Goal: Find specific page/section: Find specific page/section

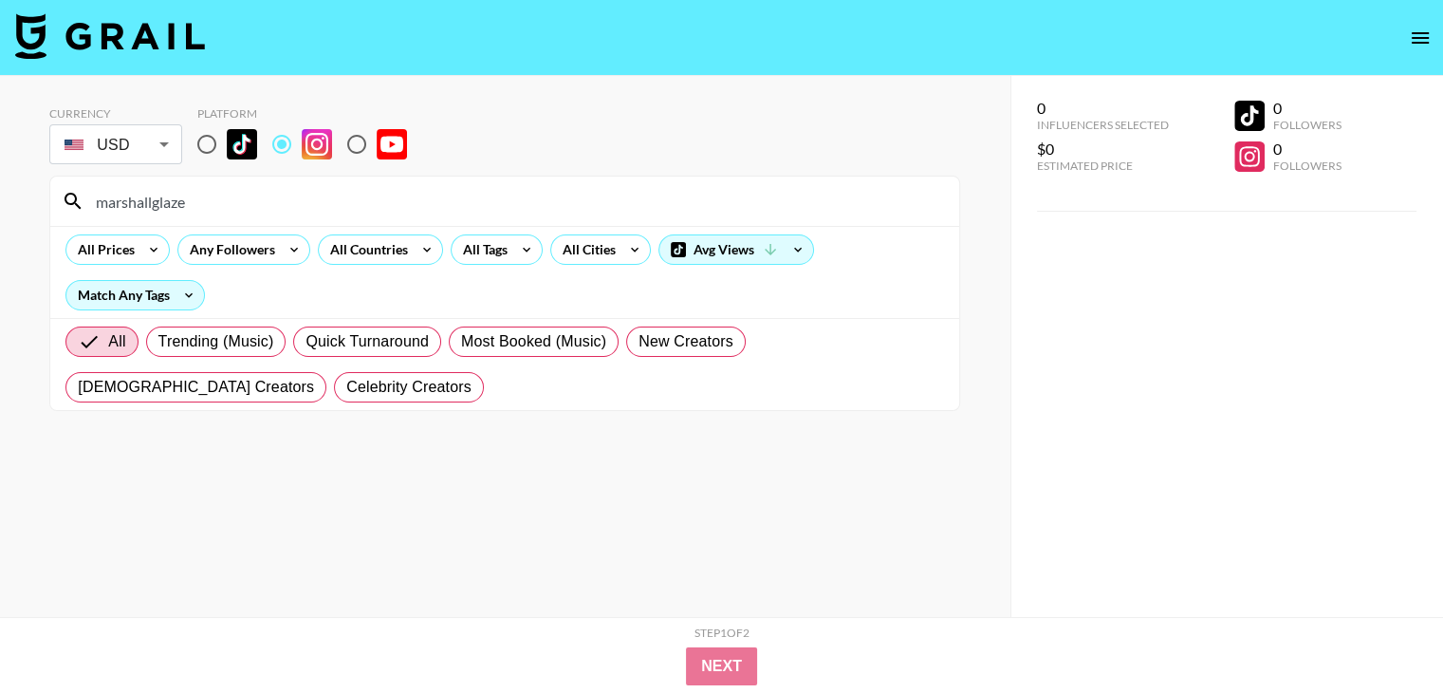
click at [344, 198] on input "marshallglaze" at bounding box center [515, 201] width 863 height 30
paste input "[PERSON_NAME]"
click at [463, 198] on input "[PERSON_NAME]" at bounding box center [515, 201] width 863 height 30
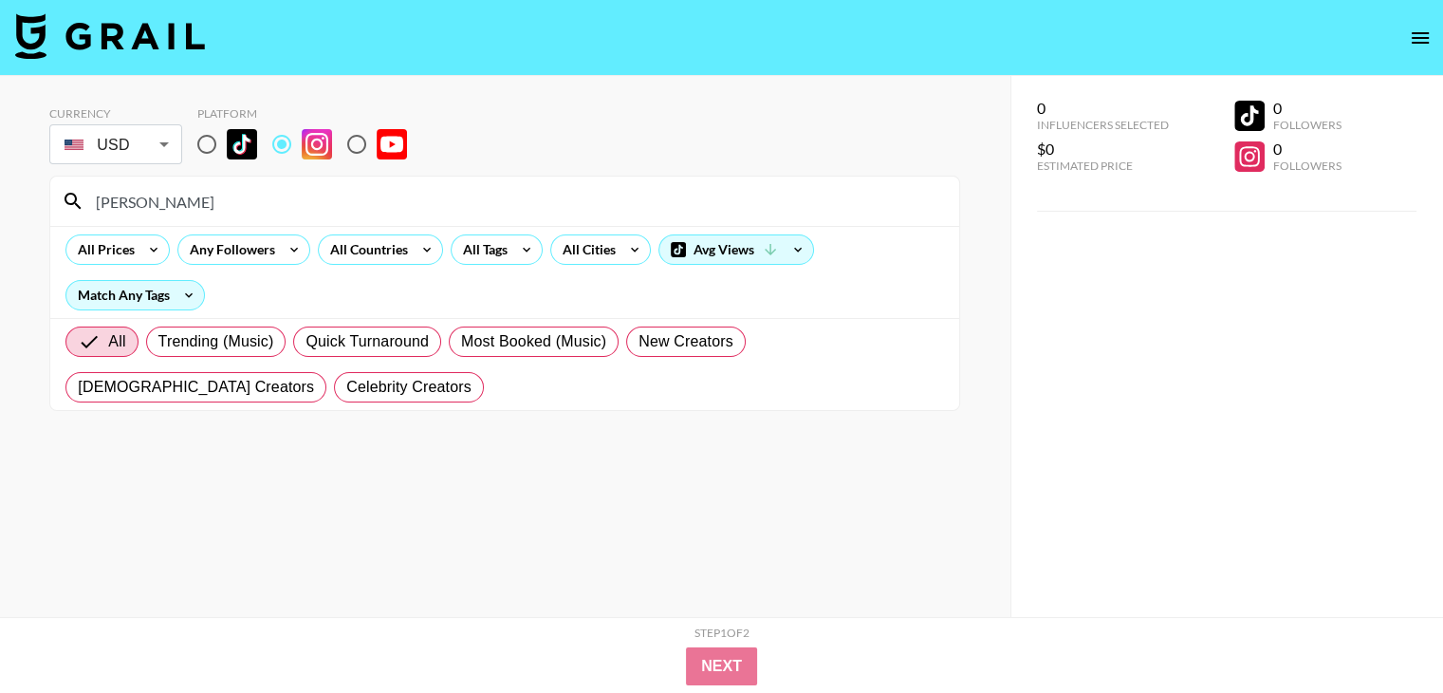
click at [463, 198] on input "[PERSON_NAME]" at bounding box center [515, 201] width 863 height 30
click at [463, 200] on input "[PERSON_NAME]" at bounding box center [515, 201] width 863 height 30
paste input "malloryzapata"
click at [526, 212] on input "malloryzapata" at bounding box center [515, 201] width 863 height 30
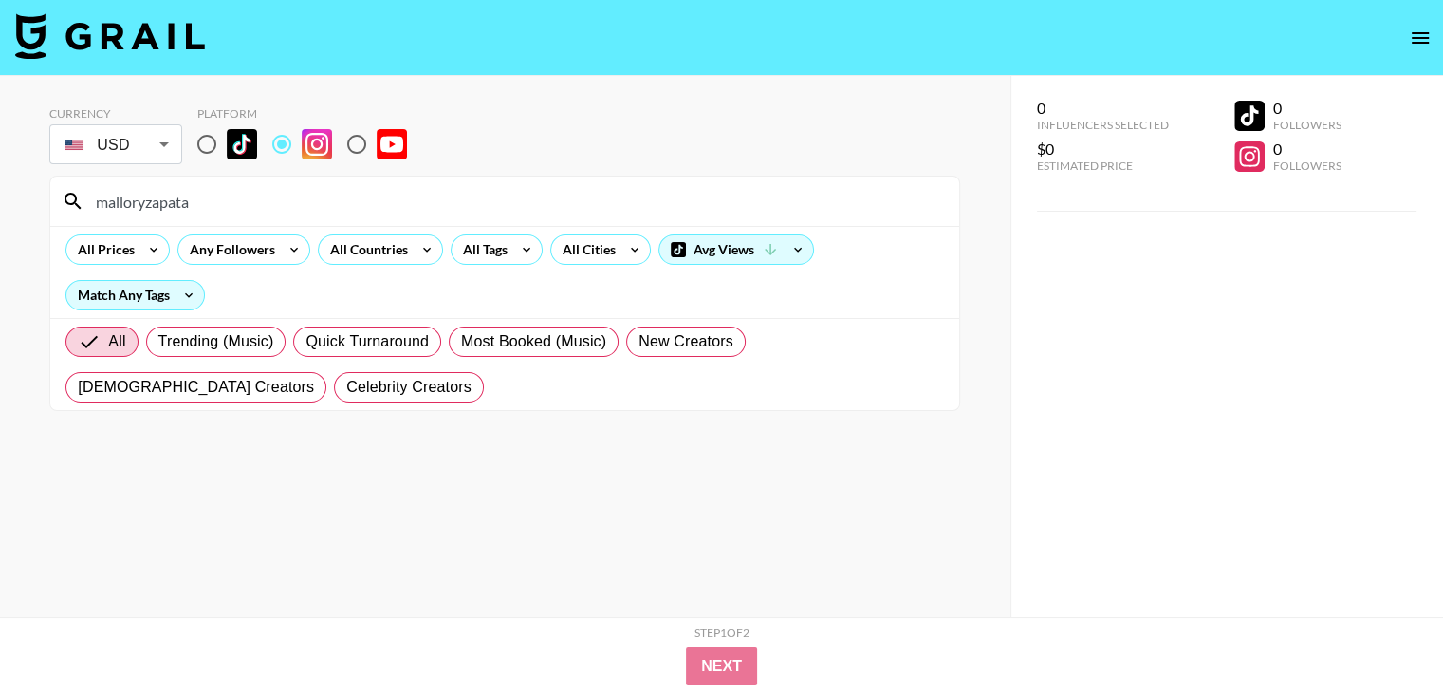
click at [526, 212] on input "malloryzapata" at bounding box center [515, 201] width 863 height 30
paste input "justinassad"
click at [355, 184] on div "justinassada" at bounding box center [504, 200] width 909 height 49
click at [350, 194] on input "justinassada" at bounding box center [515, 201] width 863 height 30
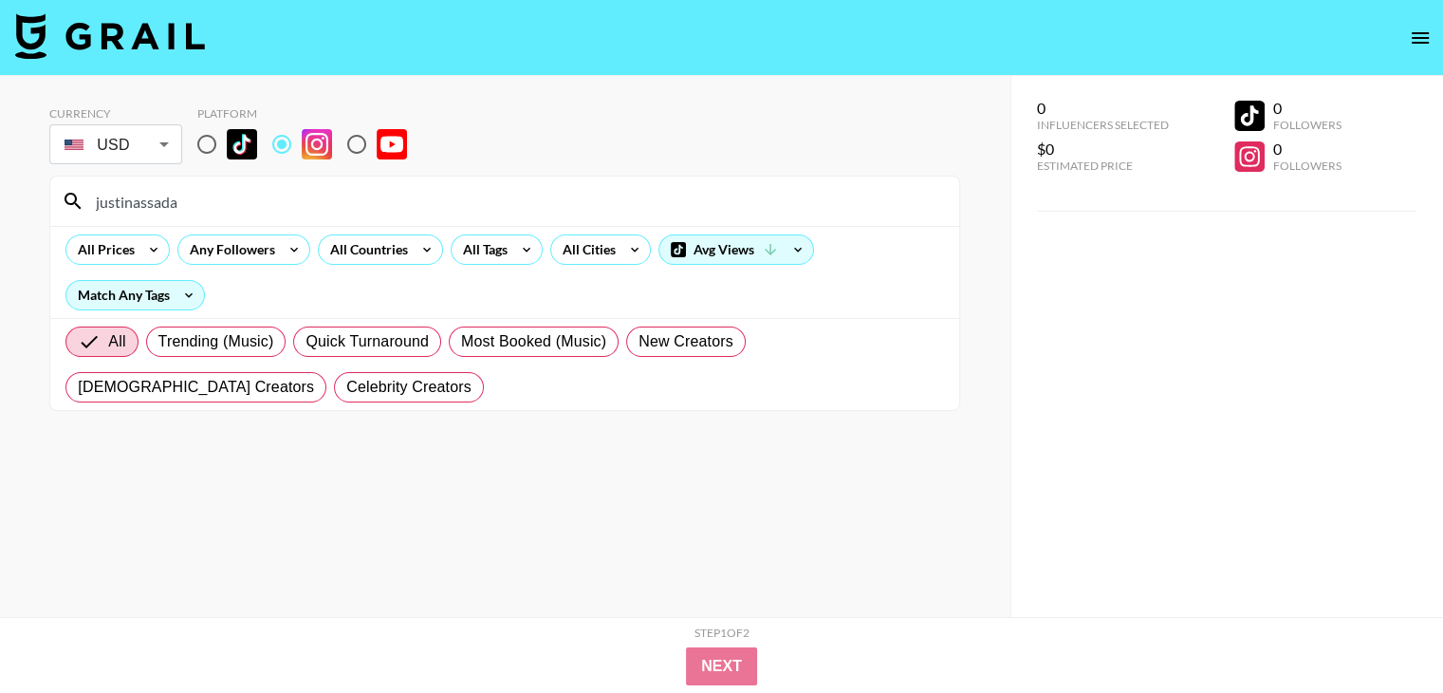
click at [350, 194] on input "justinassada" at bounding box center [515, 201] width 863 height 30
paste input "brad_mcclell"
click at [342, 189] on input "brad_mcclell" at bounding box center [515, 201] width 863 height 30
paste input "_liamllewellyn"
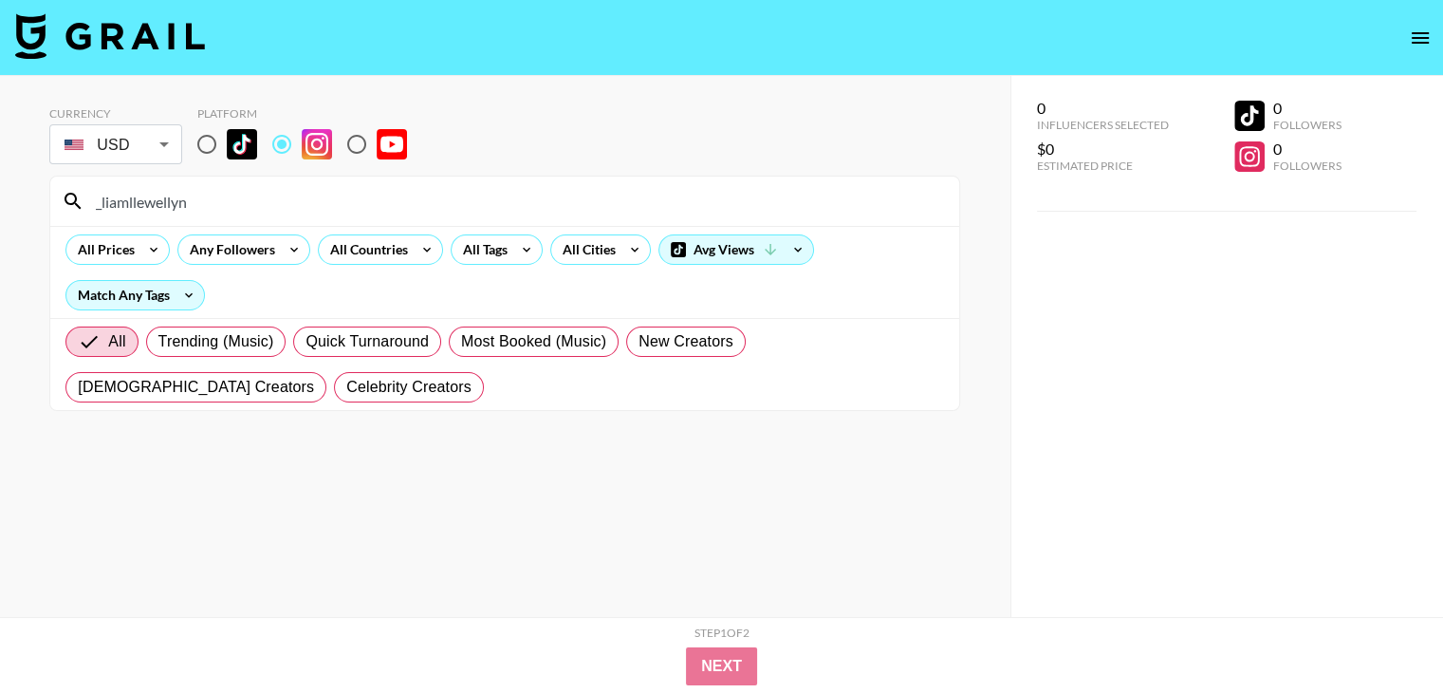
click at [412, 198] on input "_liamllewellyn" at bounding box center [515, 201] width 863 height 30
paste input "domlever"
click at [341, 199] on input "domlever" at bounding box center [515, 201] width 863 height 30
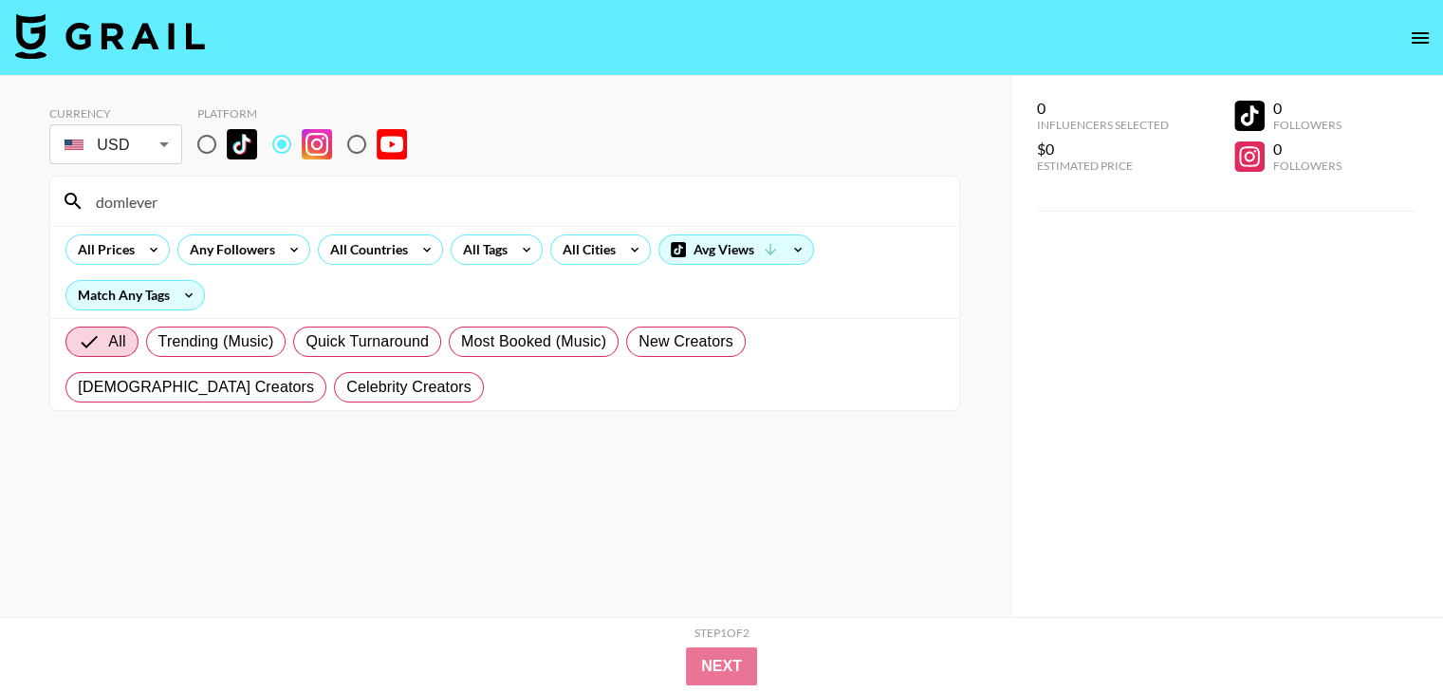
click at [341, 199] on input "domlever" at bounding box center [515, 201] width 863 height 30
paste input "juanita_jcv"
click at [331, 210] on input "juanita_jcv" at bounding box center [515, 201] width 863 height 30
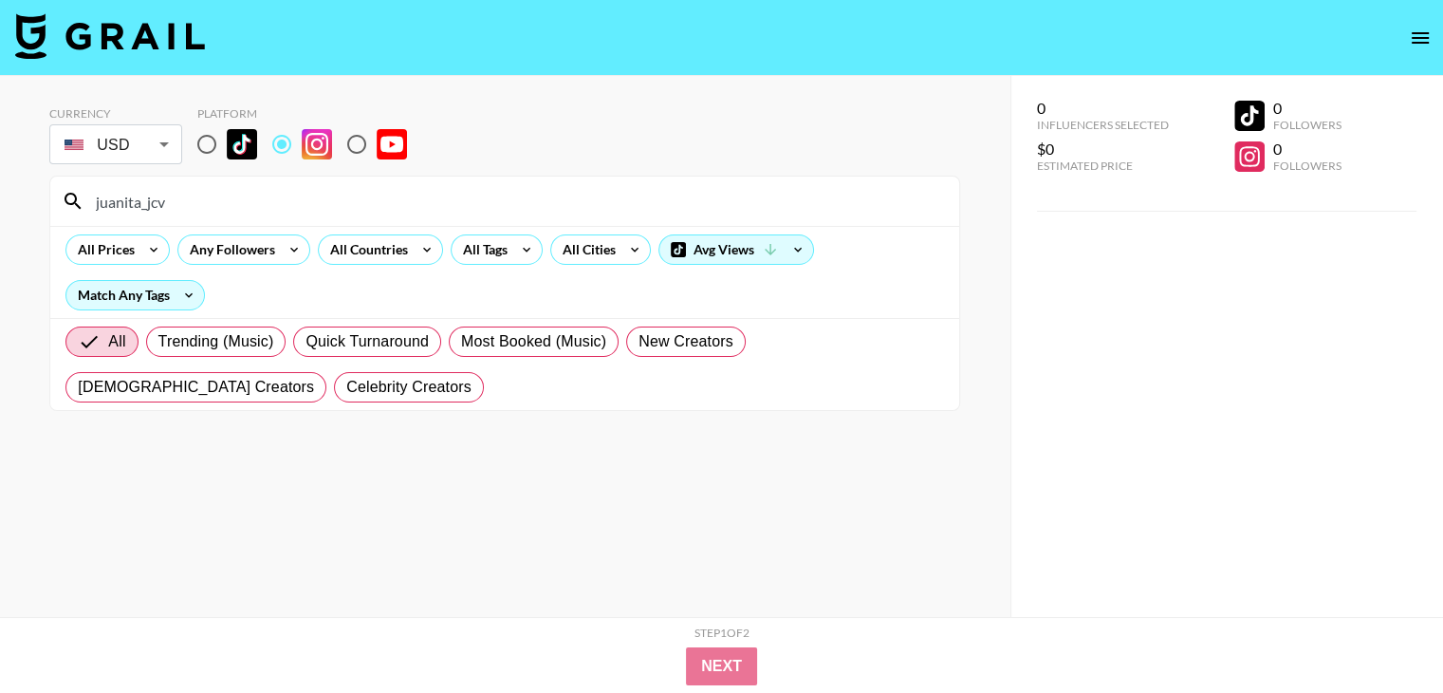
paste input "iisabella.[PERSON_NAME]"
click at [377, 203] on input "iisabella.[PERSON_NAME]" at bounding box center [515, 201] width 863 height 30
paste input "keidy_ramirez_"
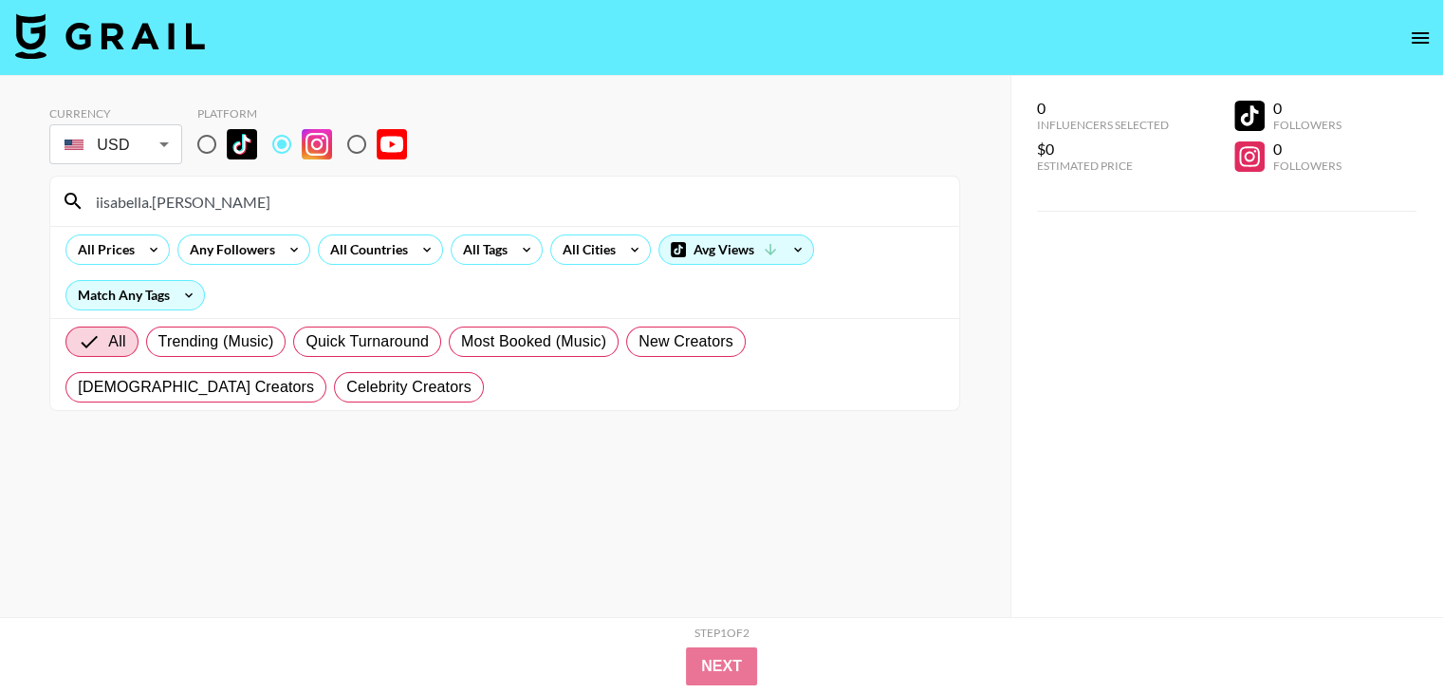
paste input "keidy_ramirez_"
click at [441, 195] on input "keidy_ramirez_" at bounding box center [515, 201] width 863 height 30
paste input "gallienne"
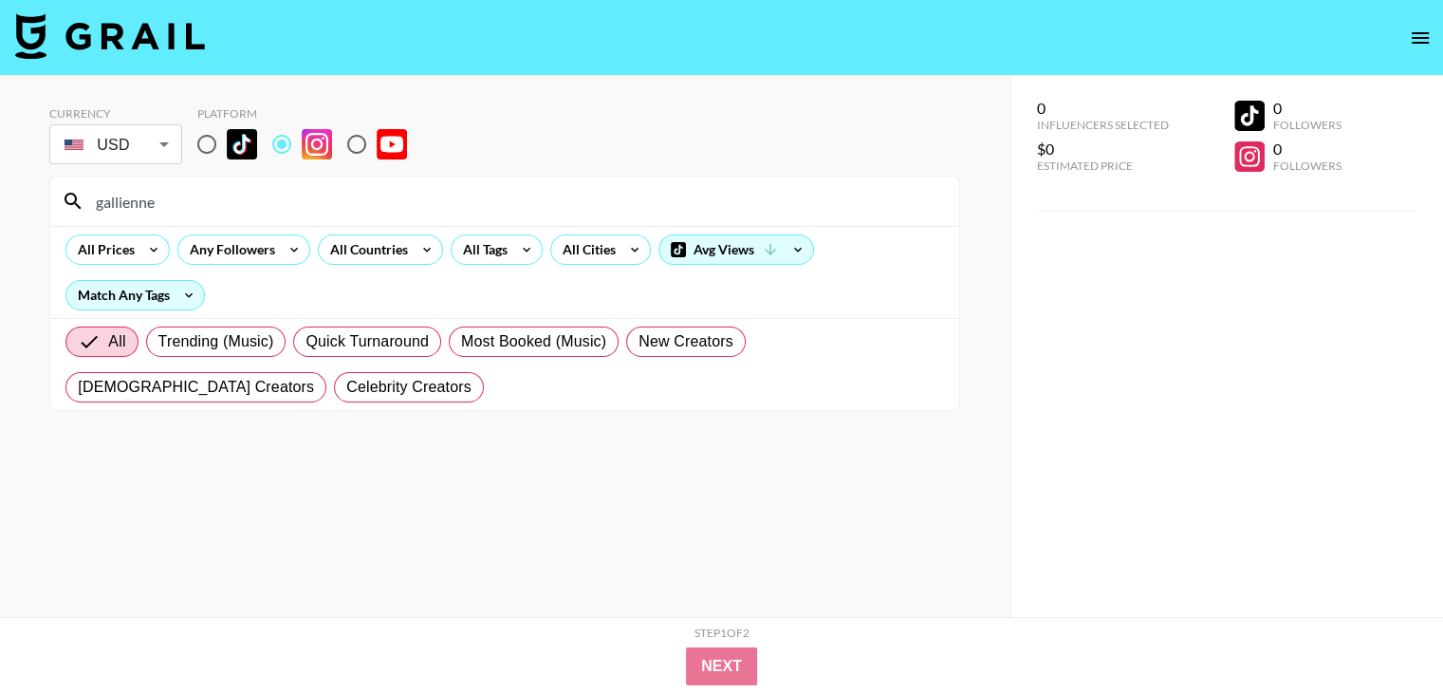
click at [474, 184] on div "gallienne" at bounding box center [504, 200] width 909 height 49
click at [472, 187] on input "gallienne" at bounding box center [515, 201] width 863 height 30
paste input "nataliehalcro"
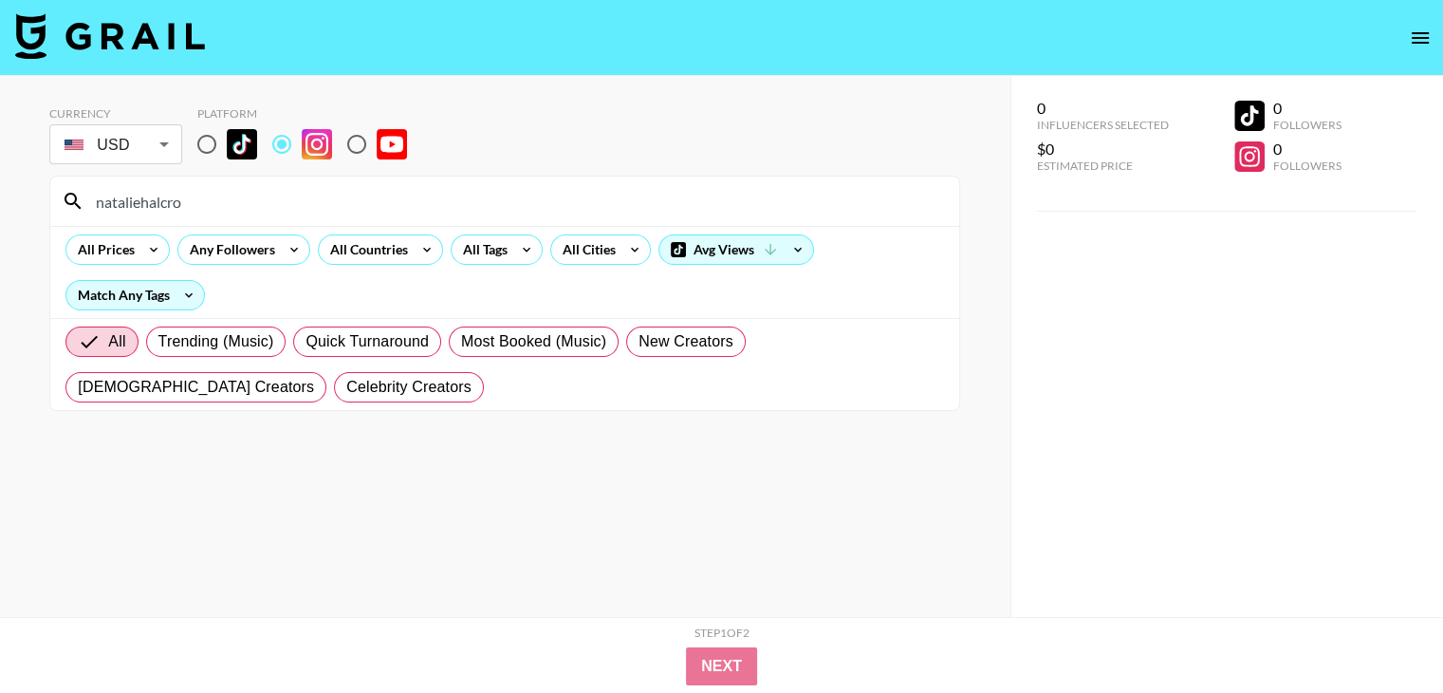
click at [584, 196] on input "nataliehalcro" at bounding box center [515, 201] width 863 height 30
paste input "anacheri"
click at [291, 203] on input "anacheri" at bounding box center [515, 201] width 863 height 30
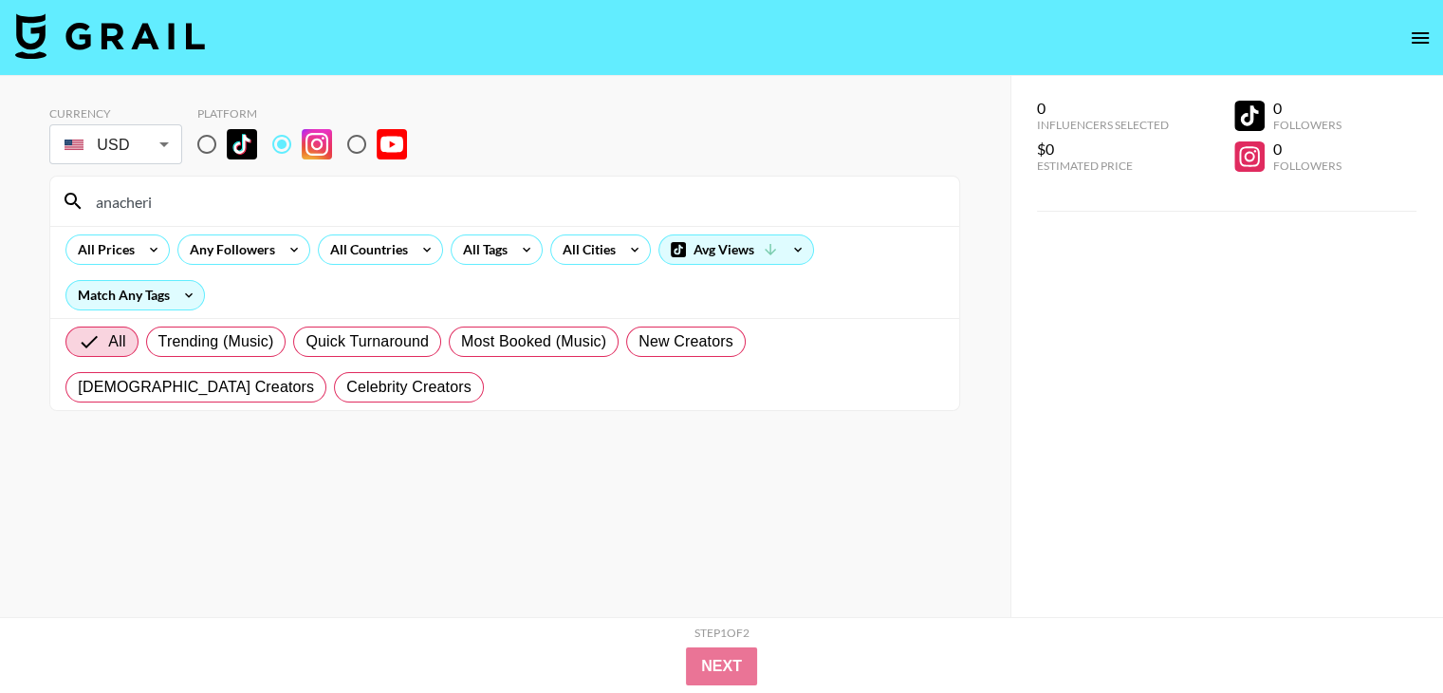
click at [291, 203] on input "anacheri" at bounding box center [515, 201] width 863 height 30
paste input "malaikaterry"
click at [295, 198] on input "malaikaterry" at bounding box center [515, 201] width 863 height 30
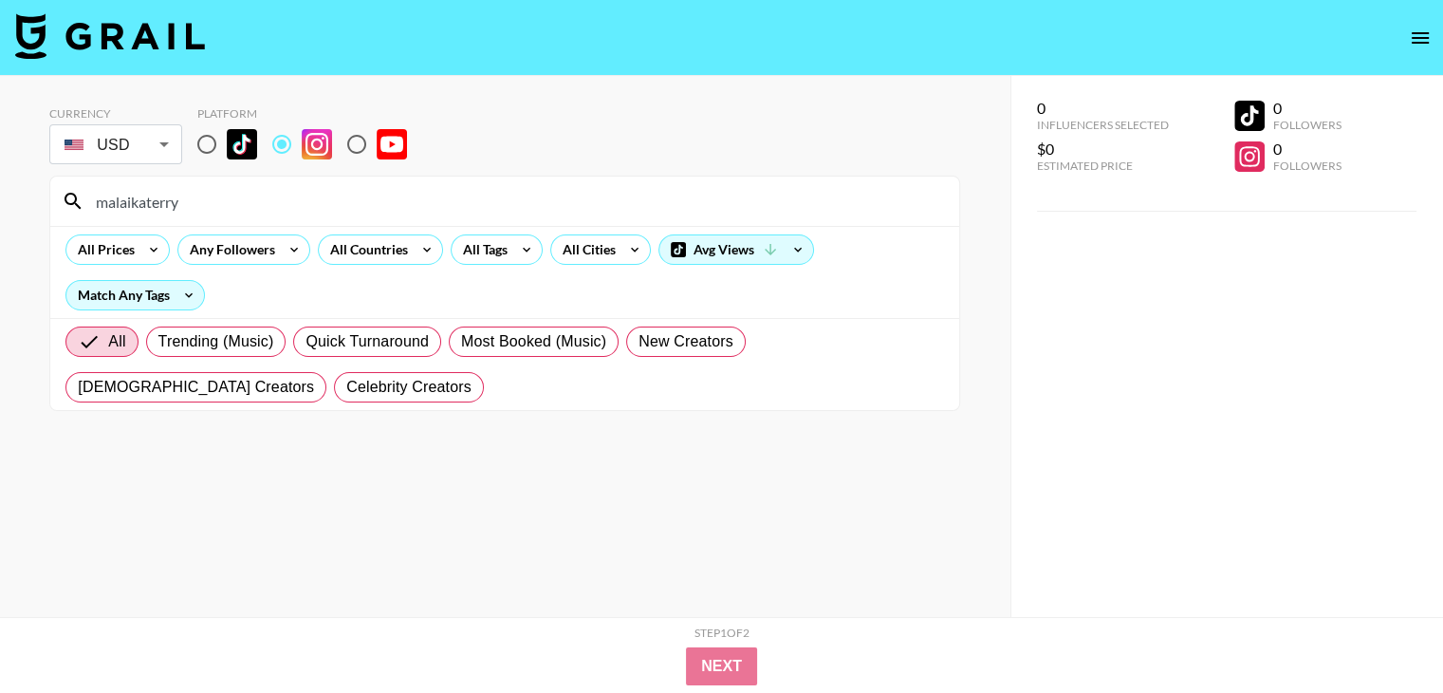
click at [295, 198] on input "malaikaterry" at bounding box center [515, 201] width 863 height 30
paste input "pinkbesos_"
click at [299, 198] on input "pinkbesos_" at bounding box center [515, 201] width 863 height 30
click at [298, 198] on input "pinkbesos_" at bounding box center [515, 201] width 863 height 30
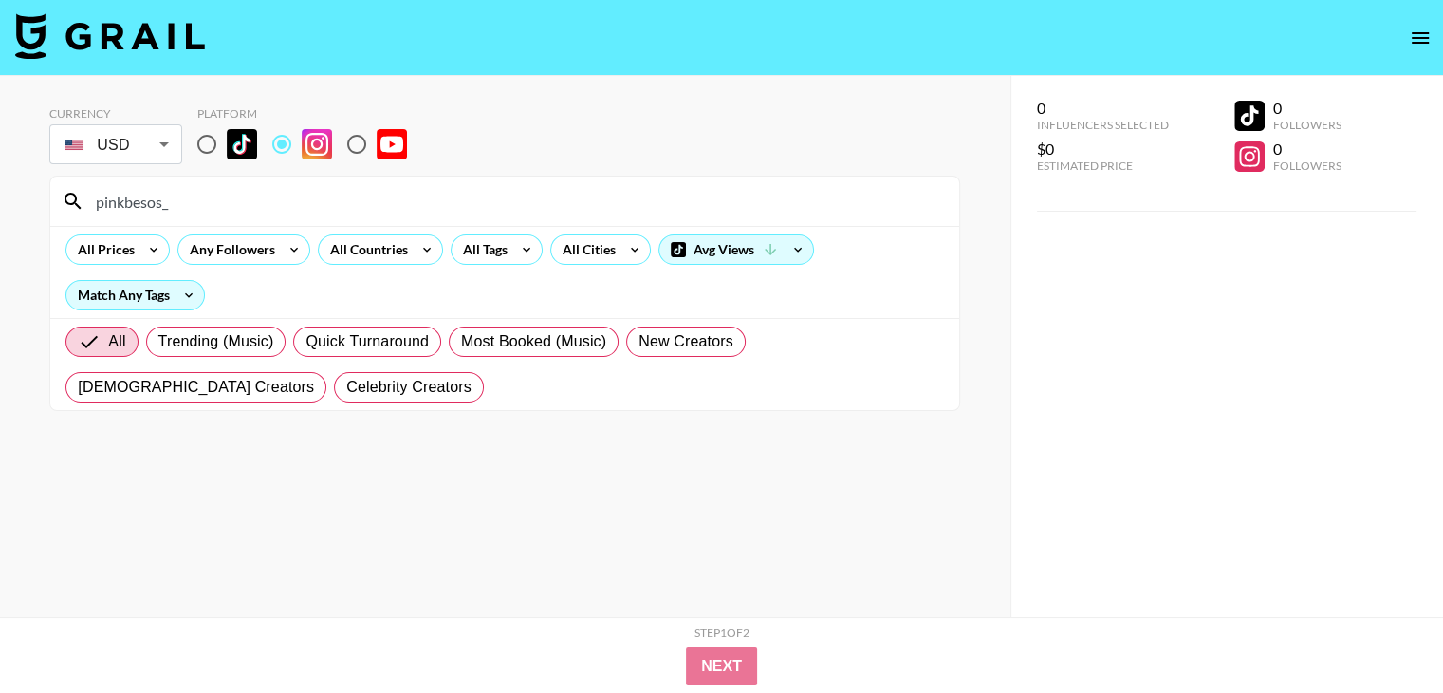
paste input "elindasan"
click at [473, 214] on input "elindasan" at bounding box center [515, 201] width 863 height 30
paste input "luisaherrera"
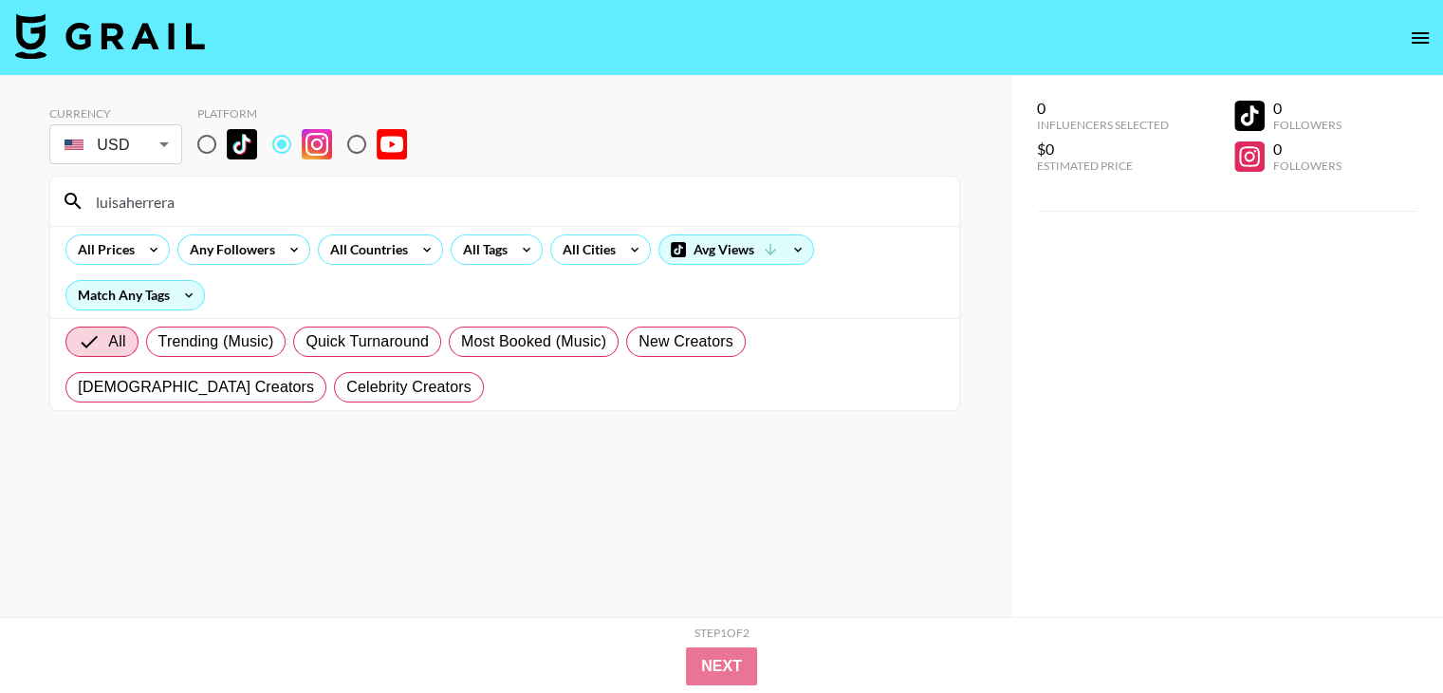
click at [251, 191] on input "luisaherrera" at bounding box center [515, 201] width 863 height 30
paste input "anita_herbert"
click at [269, 202] on input "anita_herbert" at bounding box center [515, 201] width 863 height 30
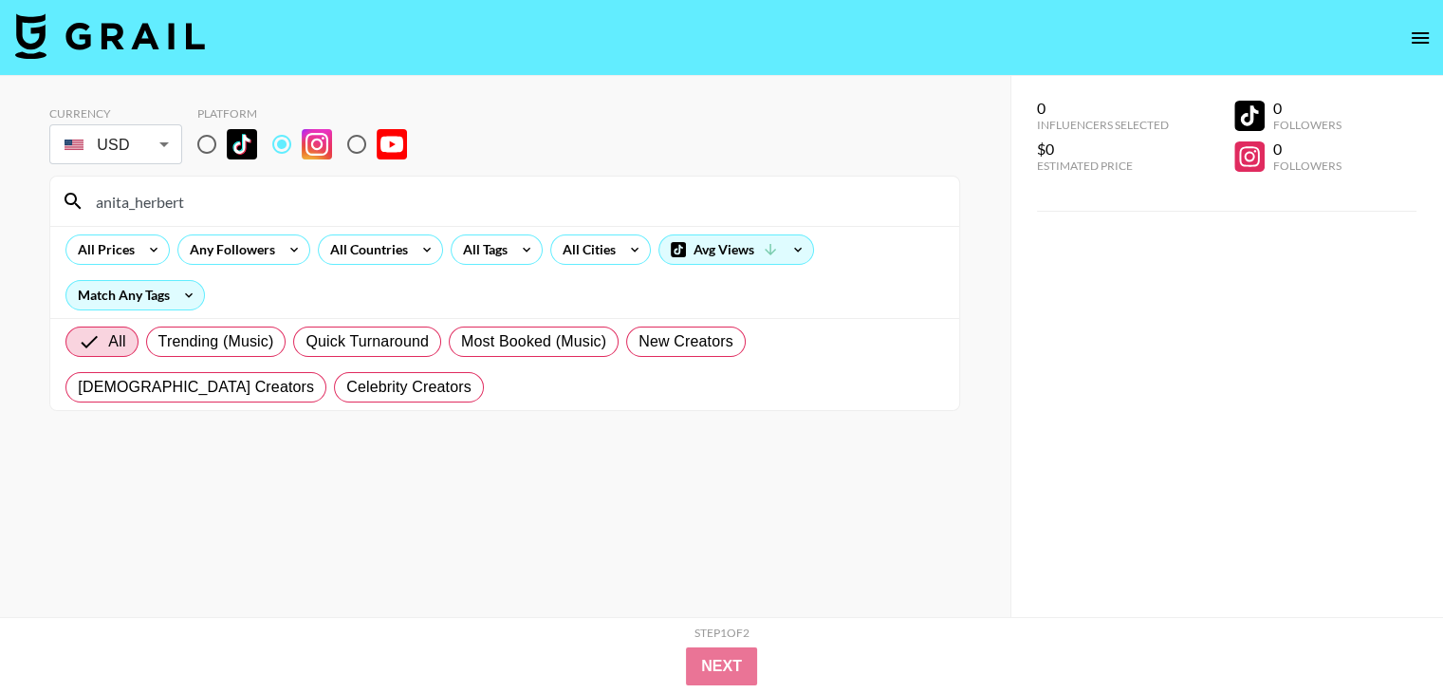
paste input "fit.with.iulia"
click at [236, 194] on input "fit.with.iulia" at bounding box center [515, 201] width 863 height 30
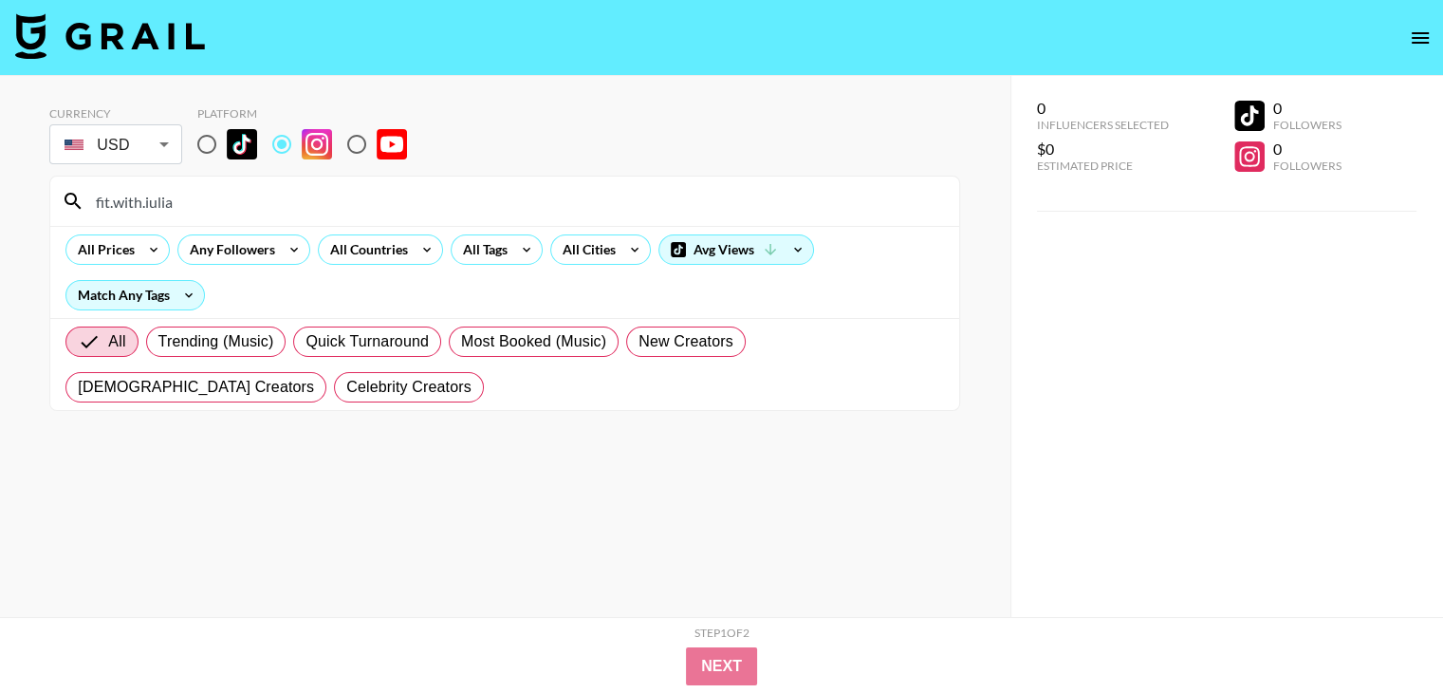
paste input "dreathomas"
click at [178, 202] on input "dreathomas" at bounding box center [515, 201] width 863 height 30
paste input "_omay"
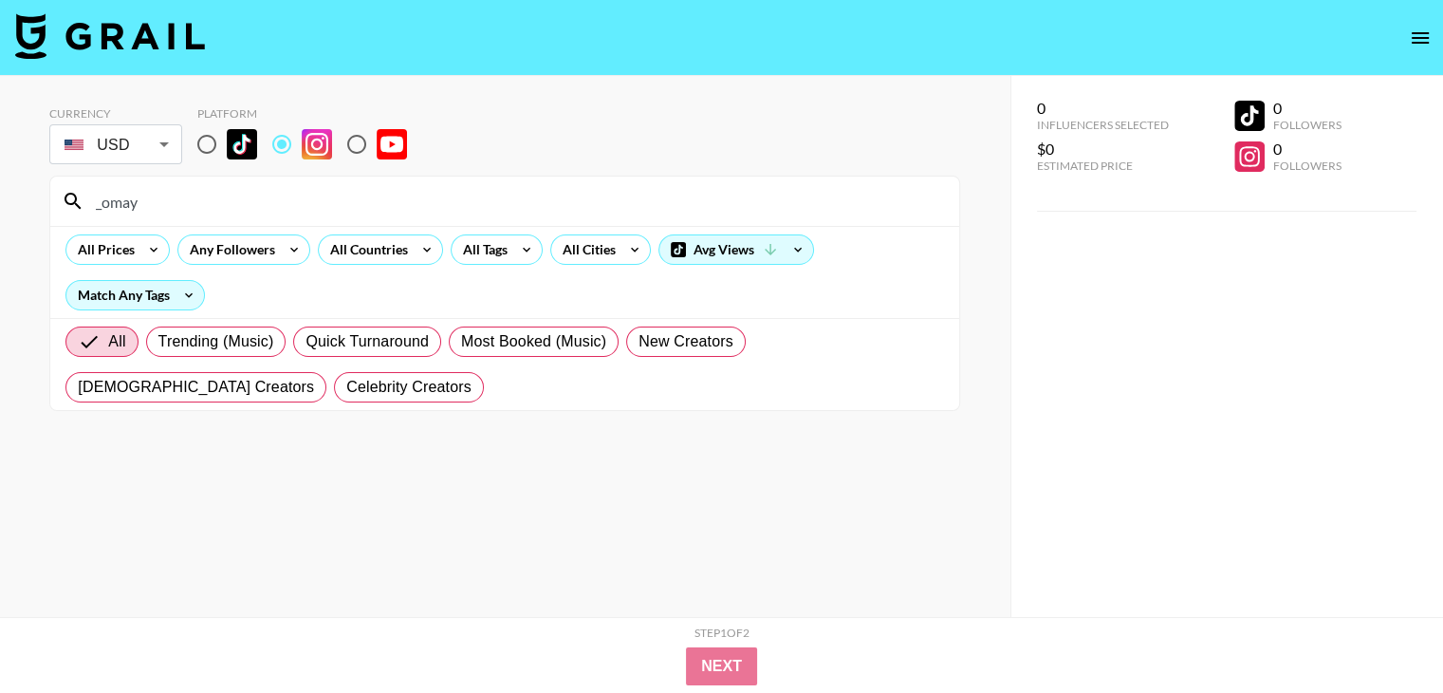
click at [178, 201] on input "_omay" at bounding box center [515, 201] width 863 height 30
paste input "jessicaolie"
click at [258, 210] on input "jessicaolie" at bounding box center [515, 201] width 863 height 30
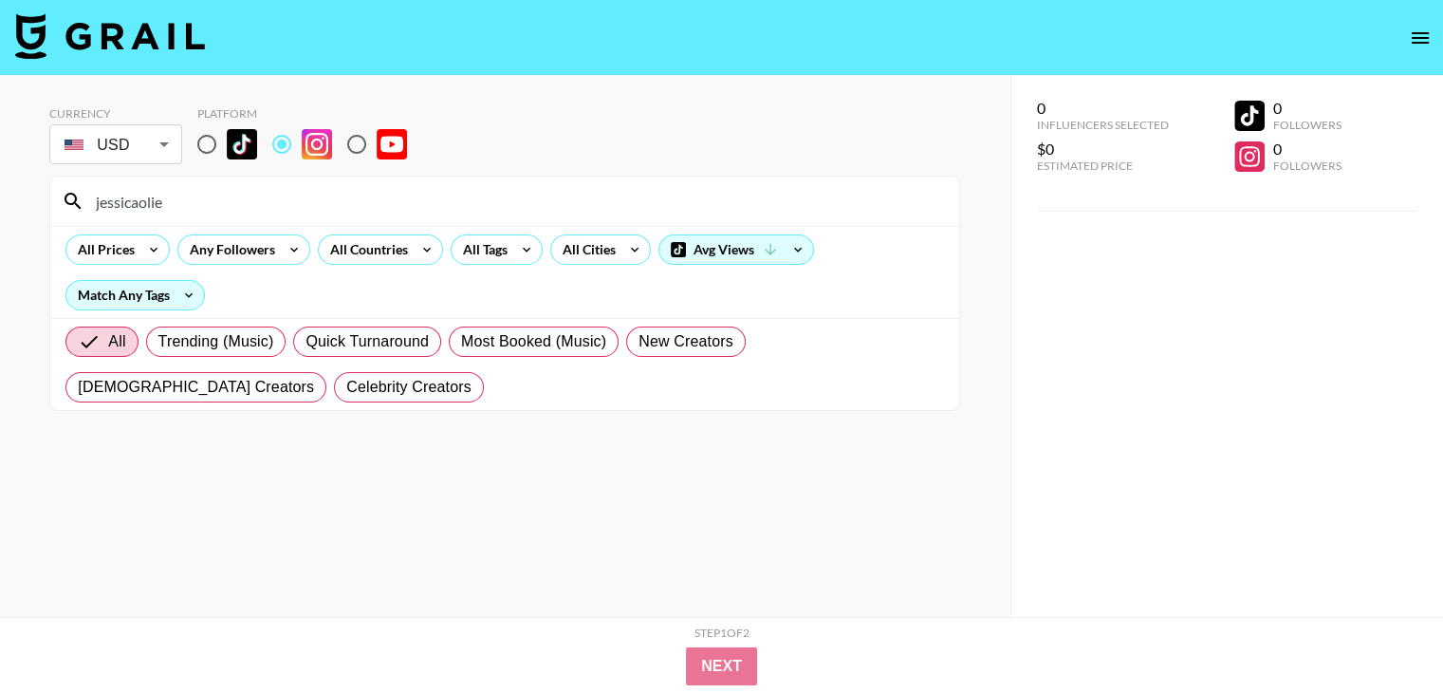
click at [258, 210] on input "jessicaolie" at bounding box center [515, 201] width 863 height 30
paste input "mrs.sweendogg"
click at [264, 195] on input "mrs.sweendogg" at bounding box center [515, 201] width 863 height 30
click at [268, 191] on input "mrs.sweendogg" at bounding box center [515, 201] width 863 height 30
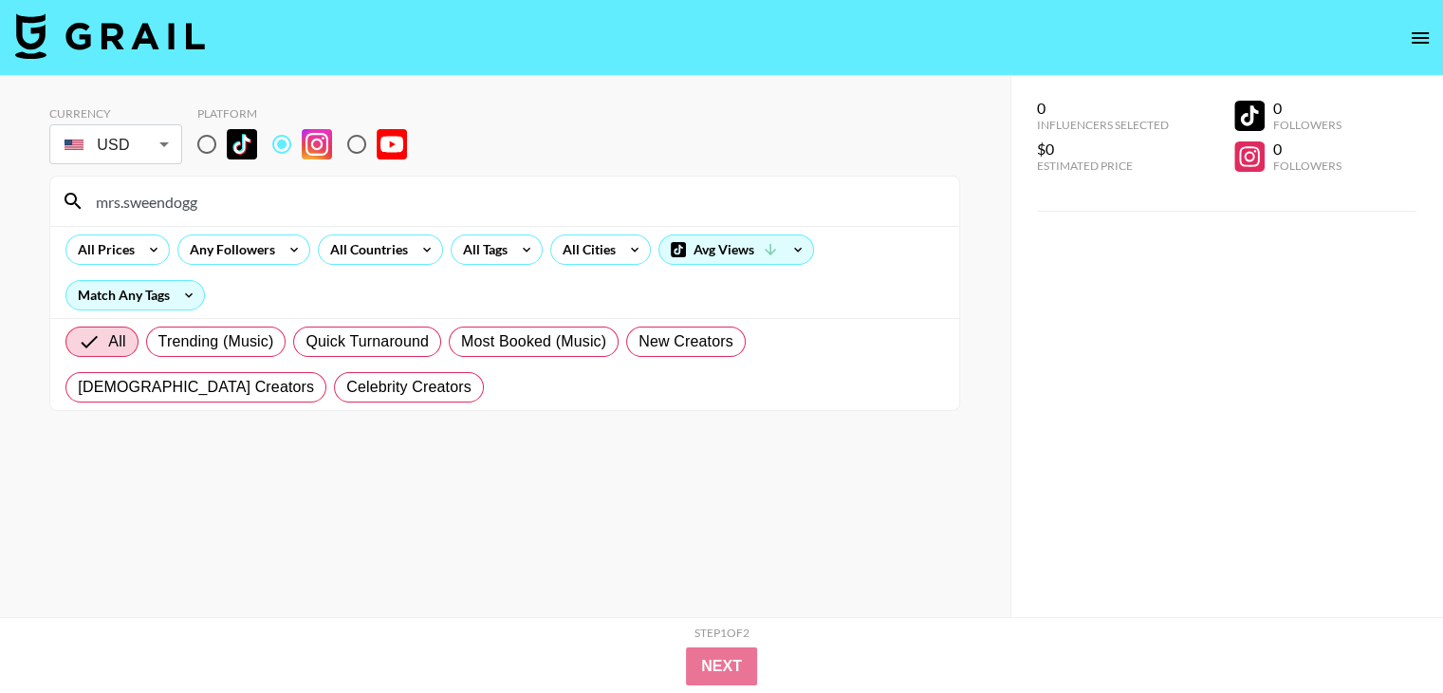
click at [268, 191] on input "mrs.sweendogg" at bounding box center [515, 201] width 863 height 30
paste input "kristiehannasmith"
type input "kristiehannasmith"
